Goal: Task Accomplishment & Management: Use online tool/utility

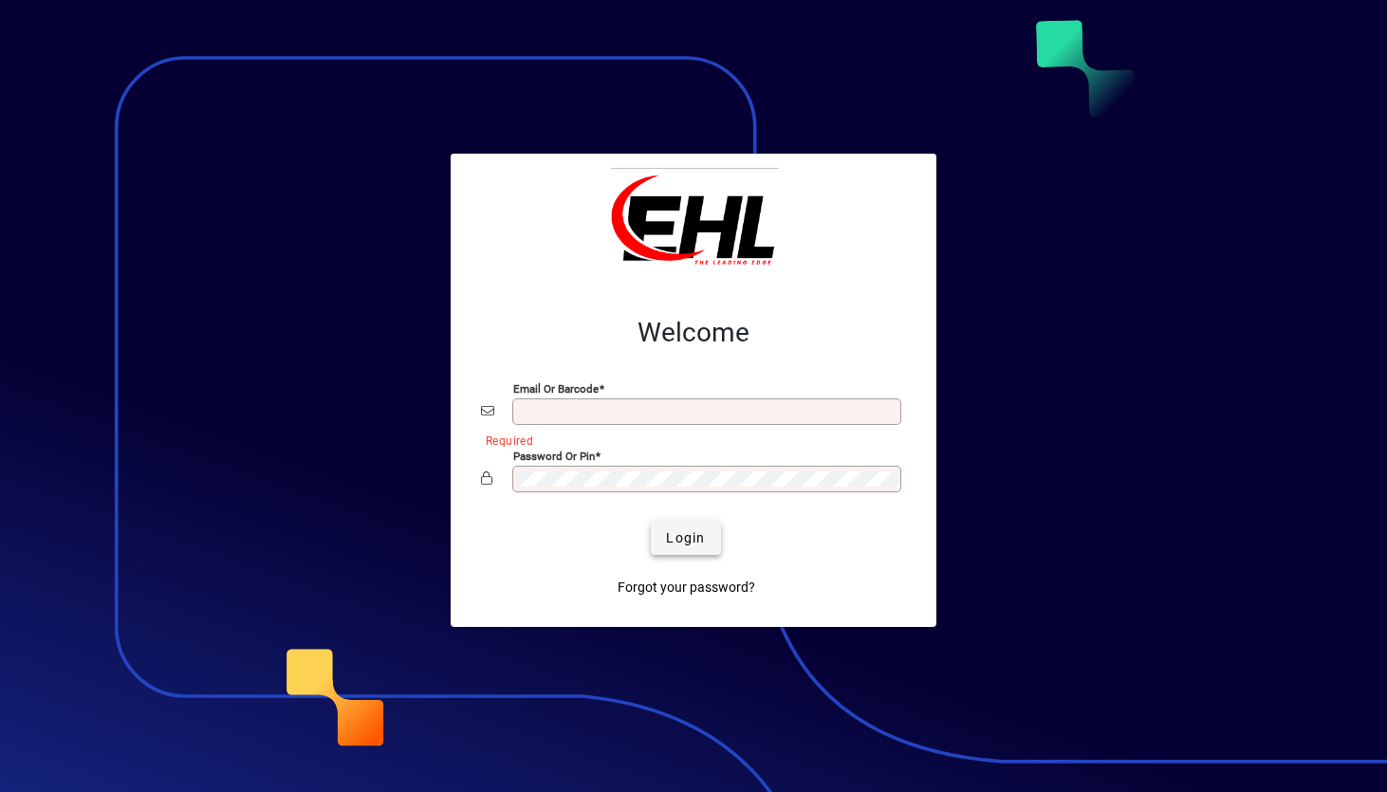
type input "**********"
click at [132, 532] on span "Login" at bounding box center [685, 538] width 39 height 20
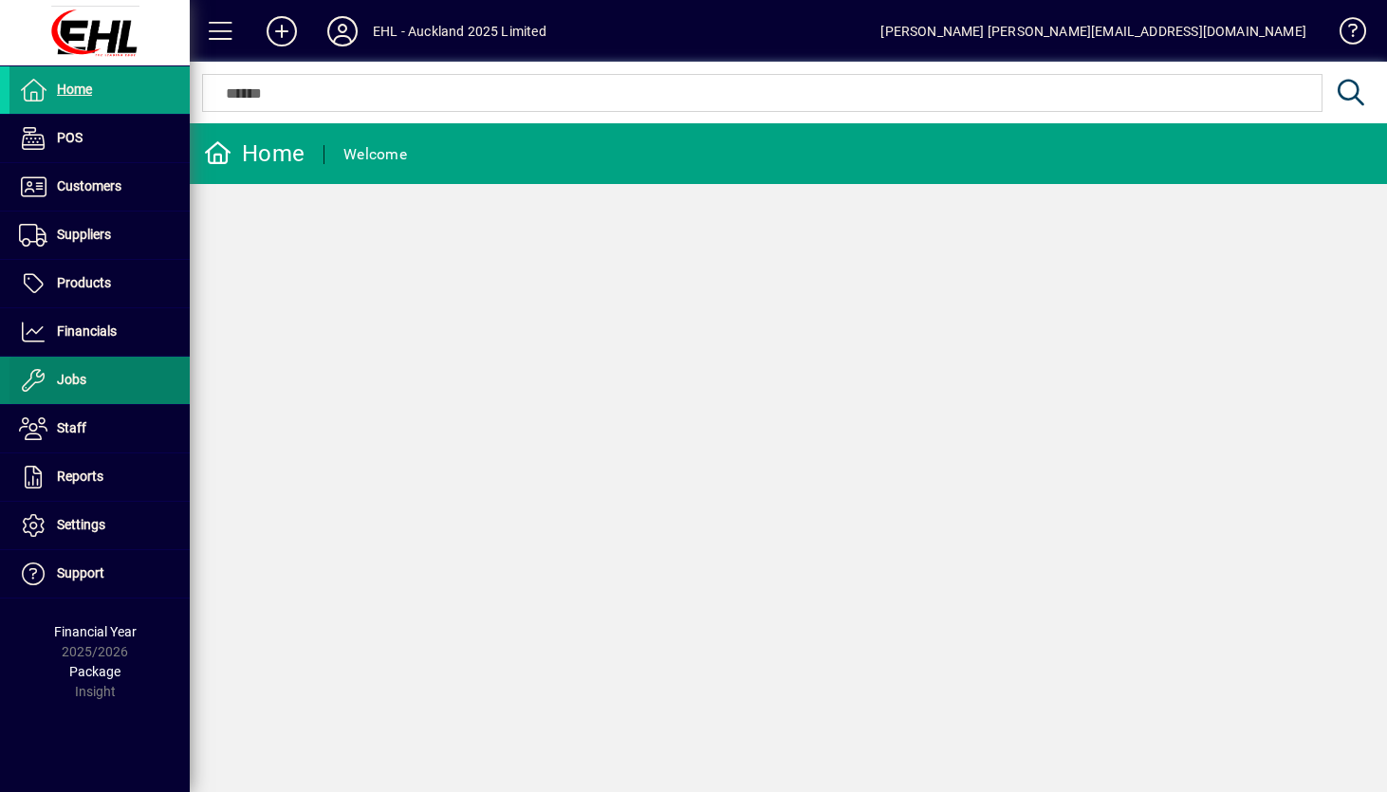
click at [76, 373] on span "Jobs" at bounding box center [71, 379] width 29 height 15
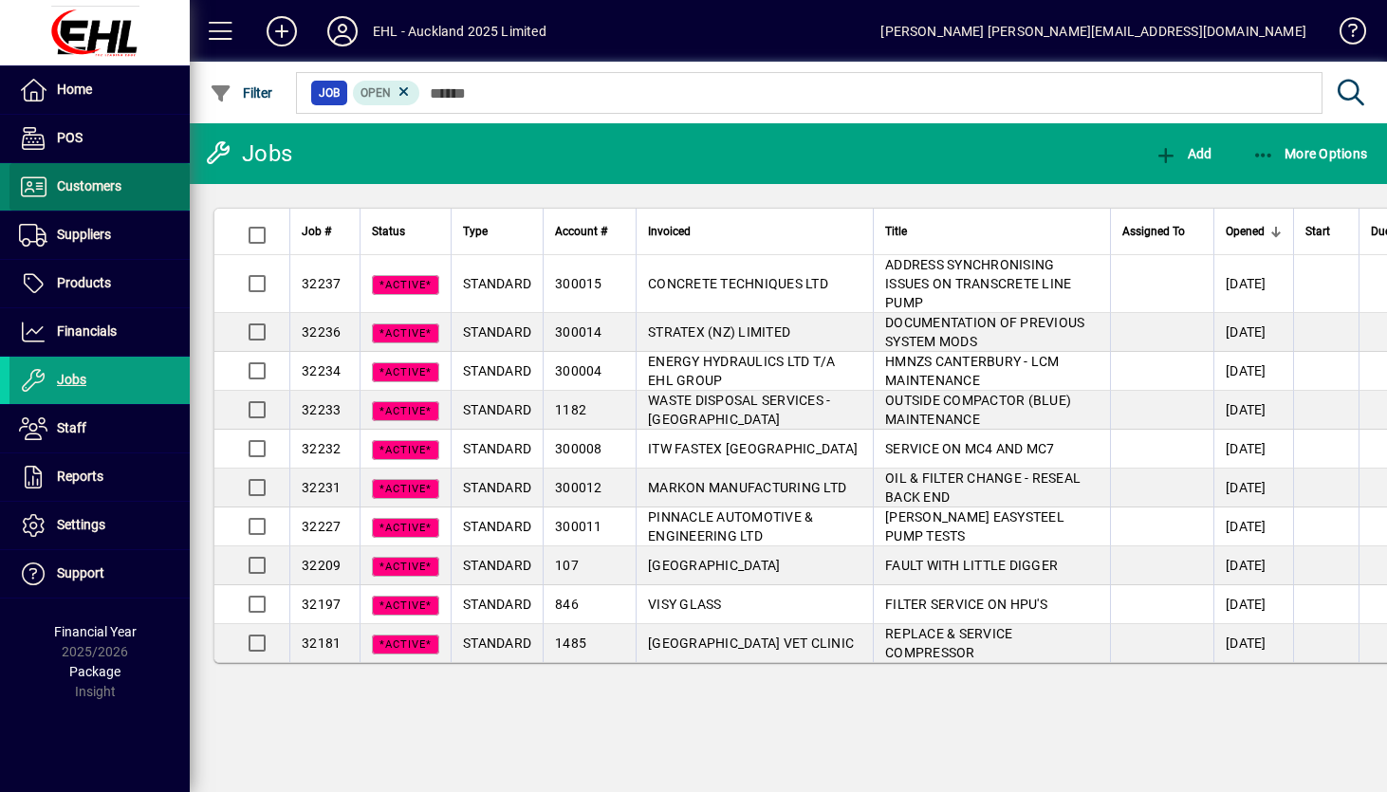
click at [72, 195] on span "Customers" at bounding box center [65, 187] width 112 height 23
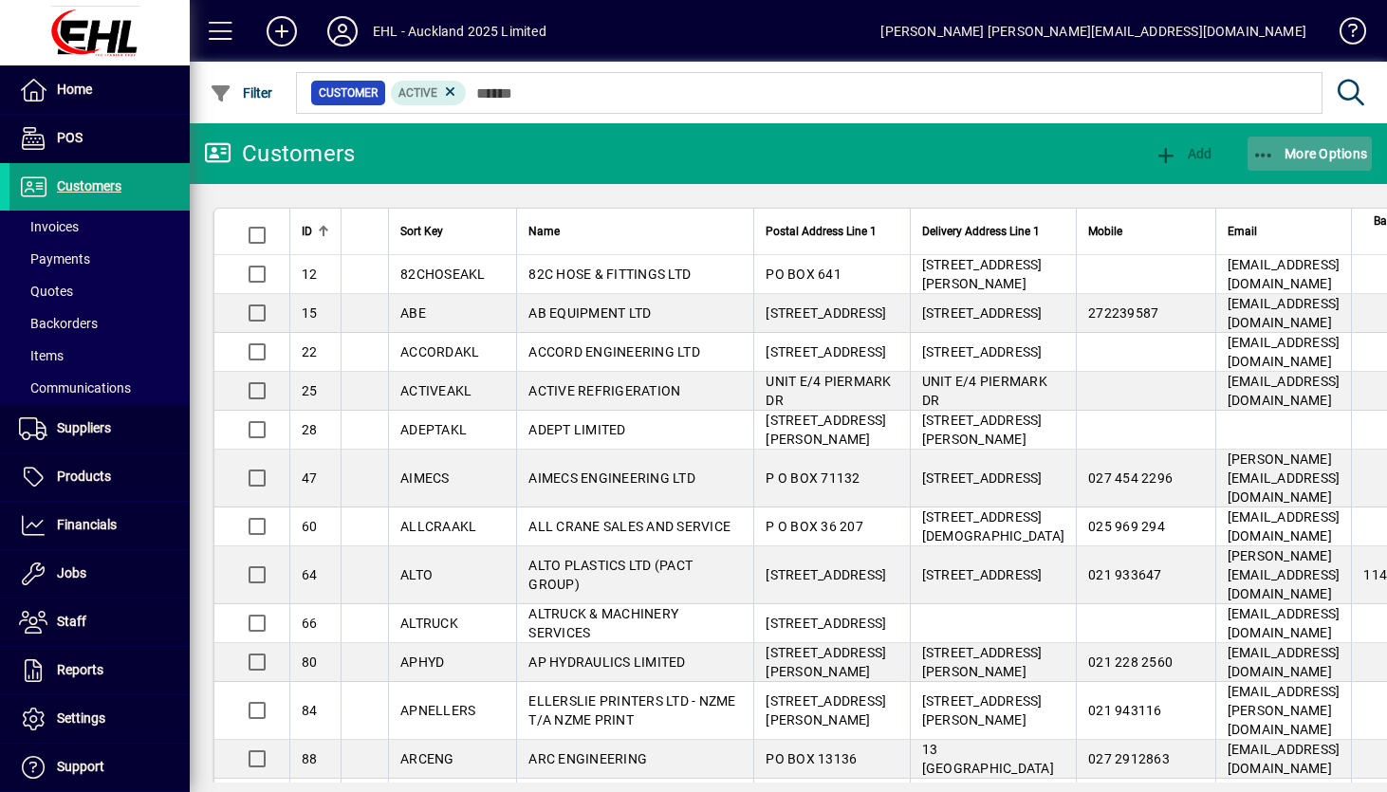
click at [1291, 156] on span "More Options" at bounding box center [1310, 153] width 116 height 15
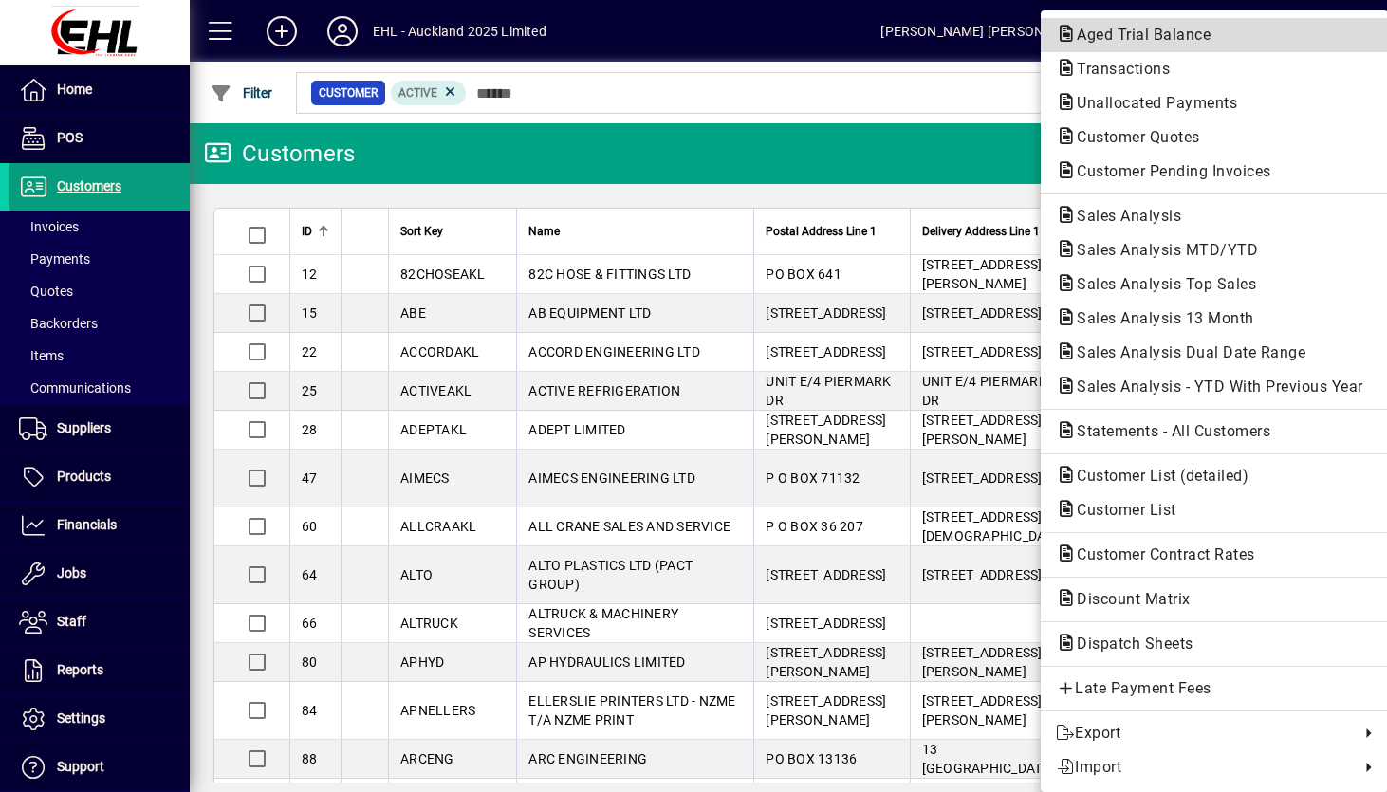
click at [1115, 40] on span "Aged Trial Balance" at bounding box center [1138, 35] width 164 height 18
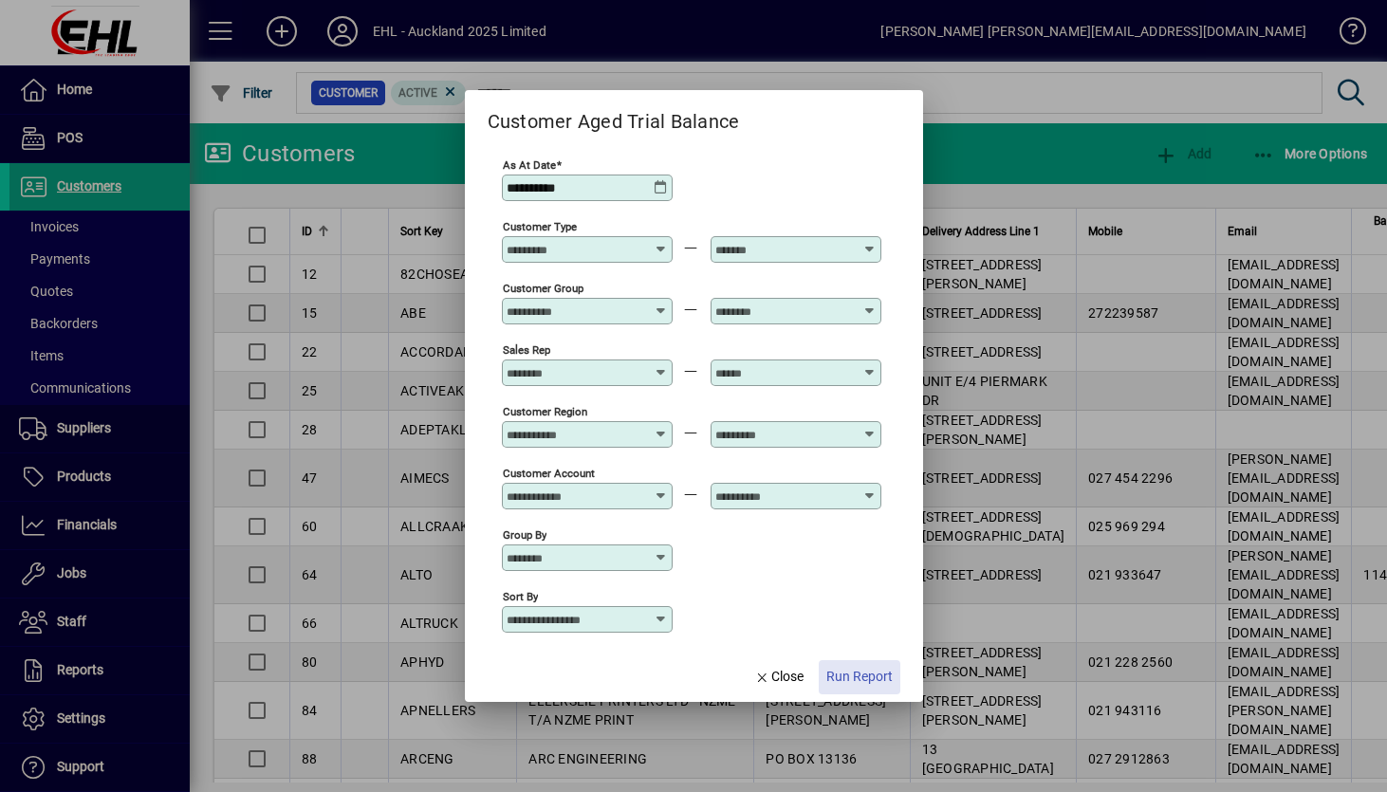
click at [852, 678] on span "Run Report" at bounding box center [859, 677] width 66 height 20
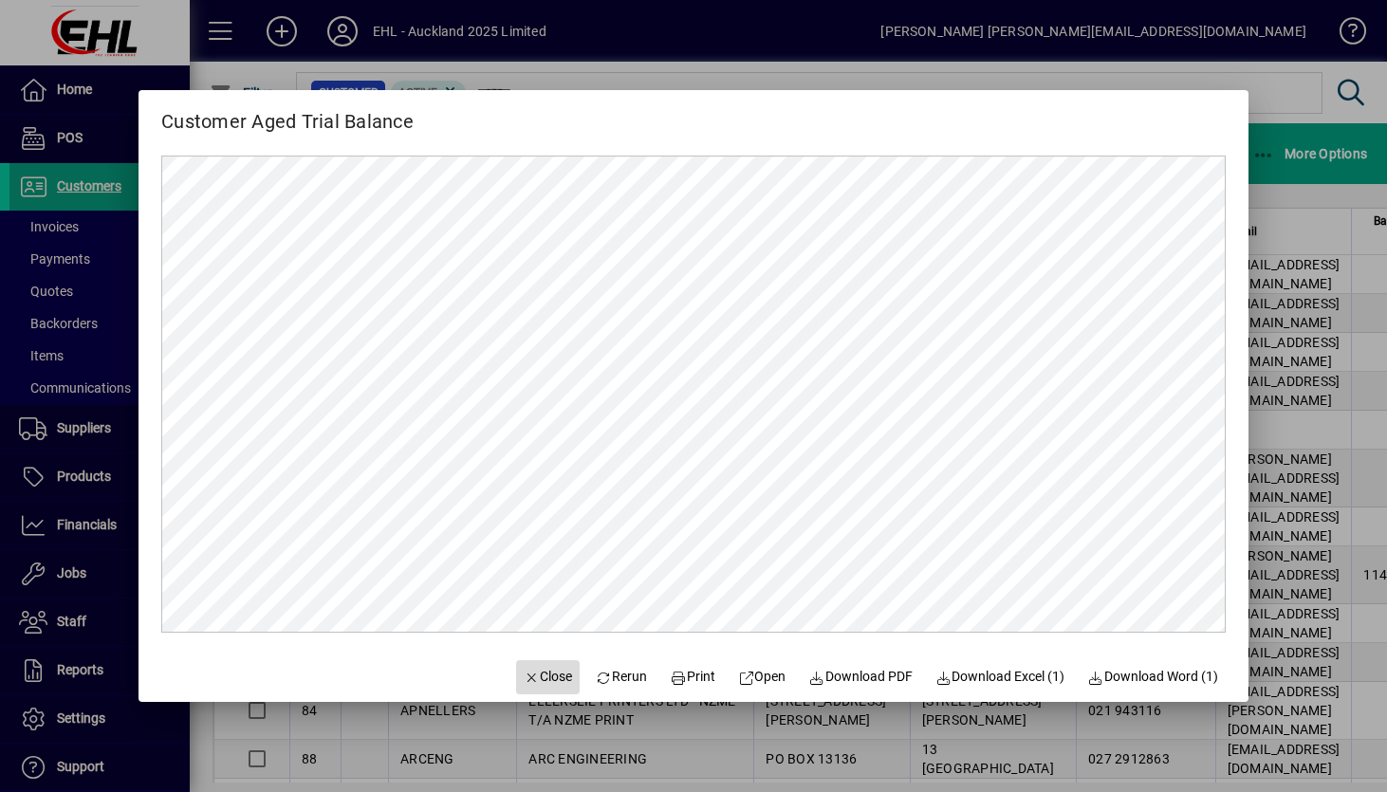
click at [527, 668] on span "Close" at bounding box center [548, 677] width 49 height 20
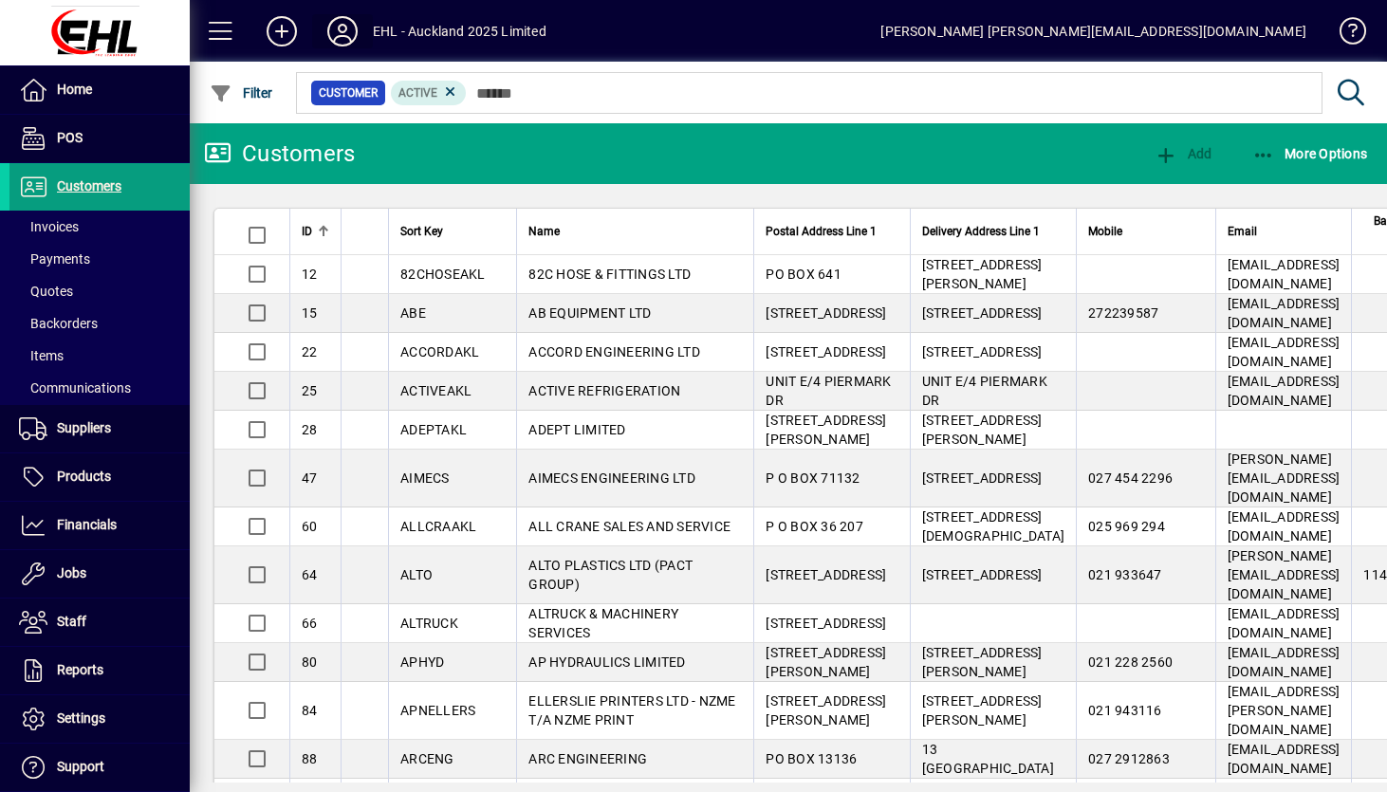
click at [350, 35] on icon at bounding box center [343, 31] width 38 height 30
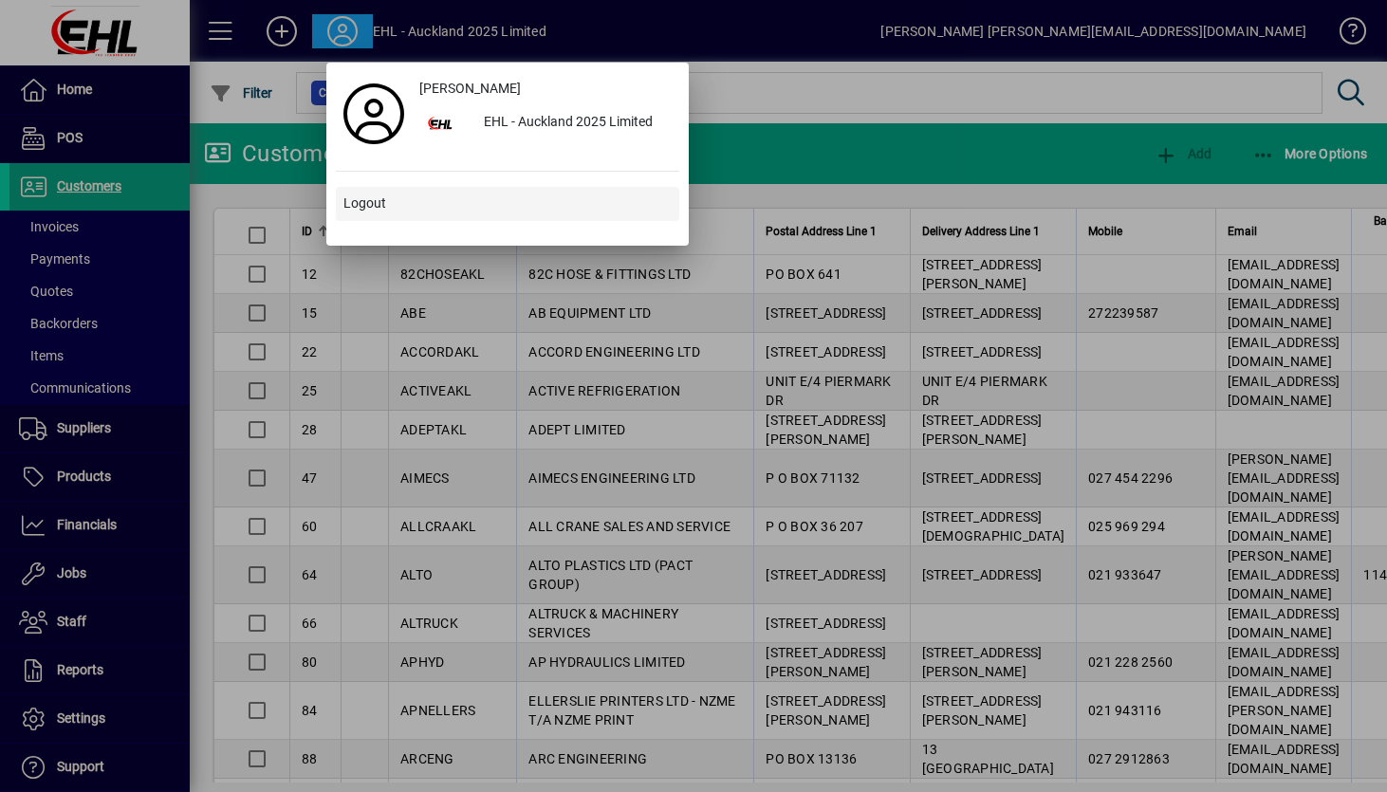
click at [377, 207] on span "Logout" at bounding box center [364, 204] width 43 height 20
